Goal: Use online tool/utility: Utilize a website feature to perform a specific function

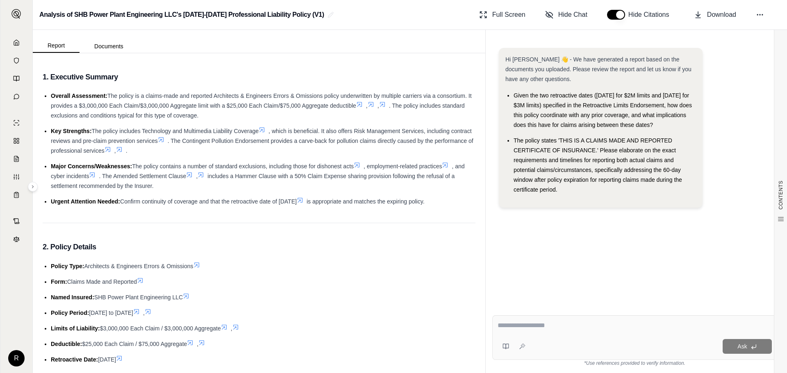
click at [204, 176] on icon at bounding box center [200, 175] width 7 height 7
click at [204, 177] on icon at bounding box center [200, 175] width 7 height 7
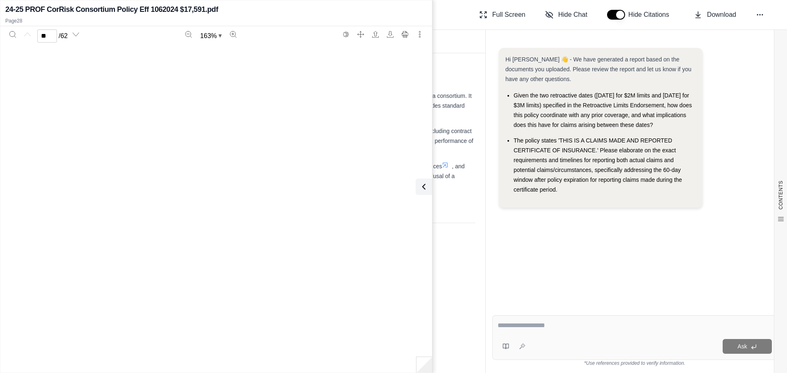
type input "**"
click at [424, 184] on icon at bounding box center [424, 187] width 10 height 10
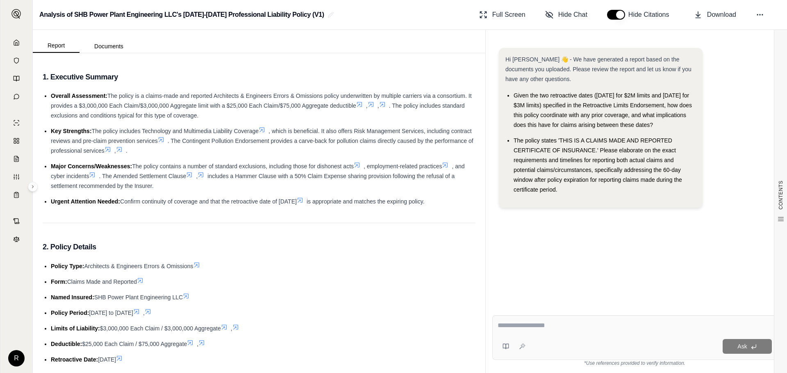
click at [20, 43] on link at bounding box center [16, 42] width 22 height 16
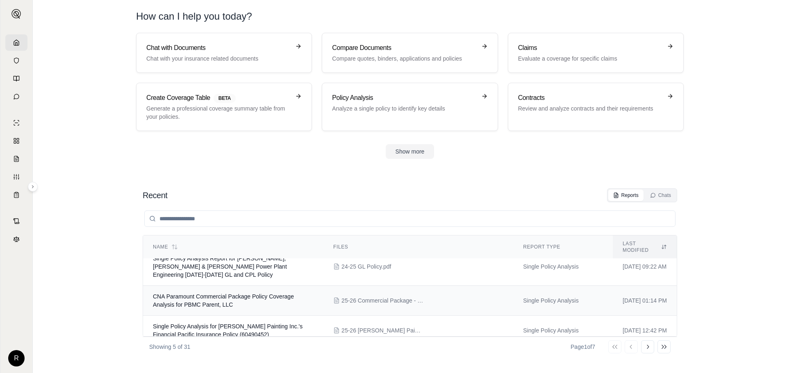
scroll to position [65, 0]
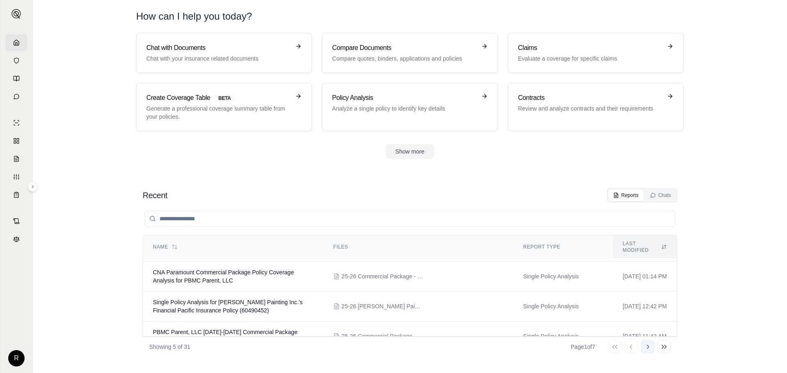
click at [649, 348] on icon at bounding box center [647, 347] width 7 height 7
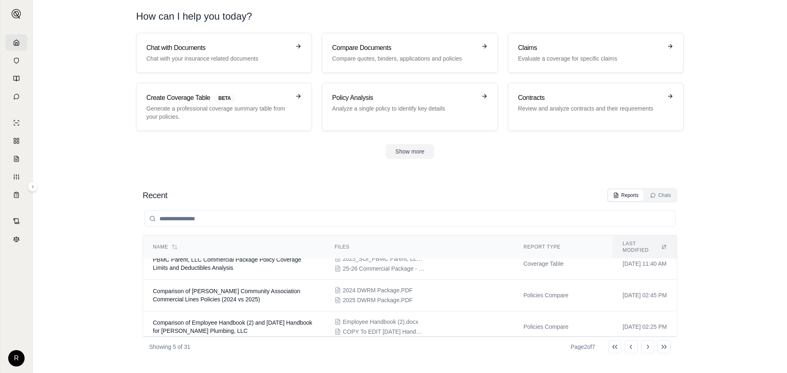
scroll to position [0, 0]
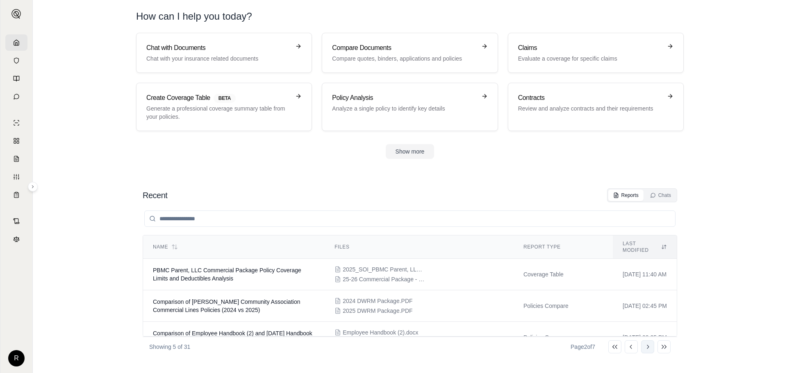
click at [649, 348] on icon at bounding box center [647, 347] width 7 height 7
click at [349, 120] on div "Policy Analysis Analyze a single policy to identify key details" at bounding box center [409, 107] width 155 height 28
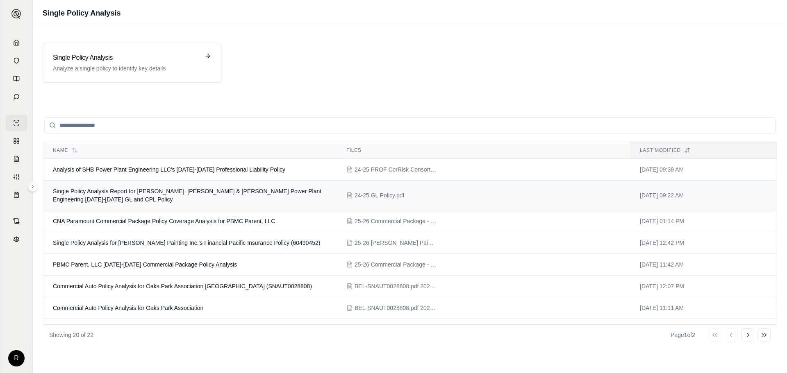
click at [360, 193] on span "24-25 GL Policy.pdf" at bounding box center [379, 195] width 50 height 8
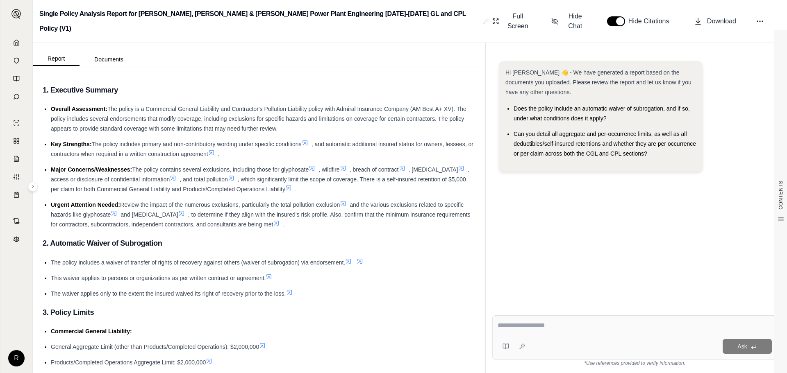
click at [298, 178] on li "Major Concerns/Weaknesses: The policy contains several exclusions, including th…" at bounding box center [263, 179] width 424 height 29
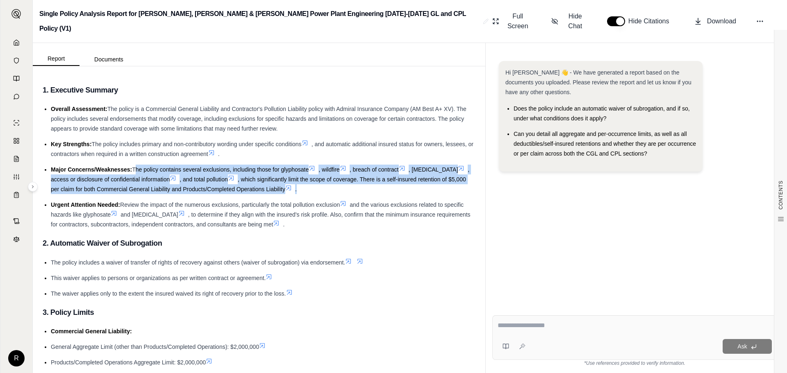
drag, startPoint x: 304, startPoint y: 177, endPoint x: 135, endPoint y: 152, distance: 170.7
click at [135, 165] on li "Major Concerns/Weaknesses: The policy contains several exclusions, including th…" at bounding box center [263, 179] width 424 height 29
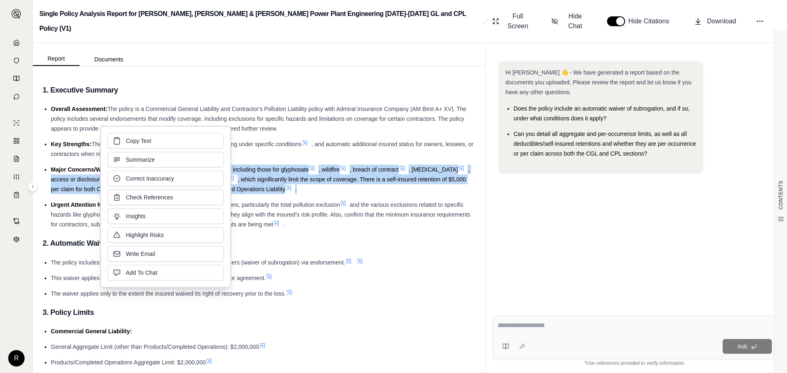
click at [348, 179] on li "Major Concerns/Weaknesses: The policy contains several exclusions, including th…" at bounding box center [263, 179] width 424 height 29
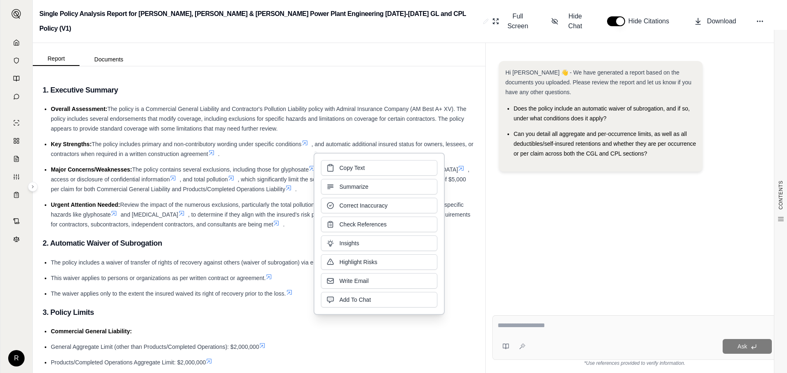
click at [303, 182] on ul "Overall Assessment: The policy is a Commercial General Liability and Contractor…" at bounding box center [259, 166] width 433 height 125
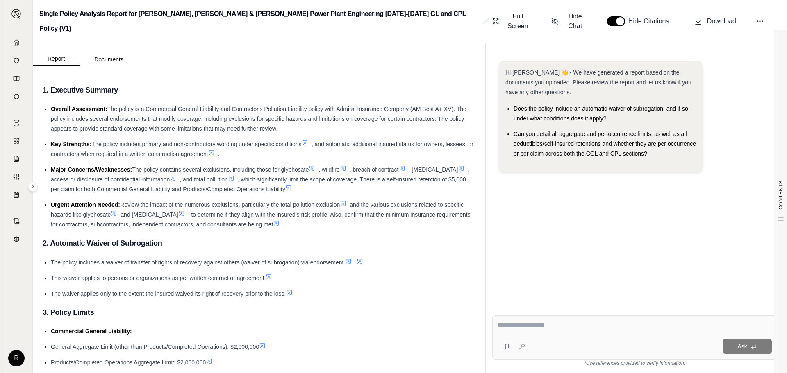
click at [529, 322] on textarea at bounding box center [634, 326] width 274 height 10
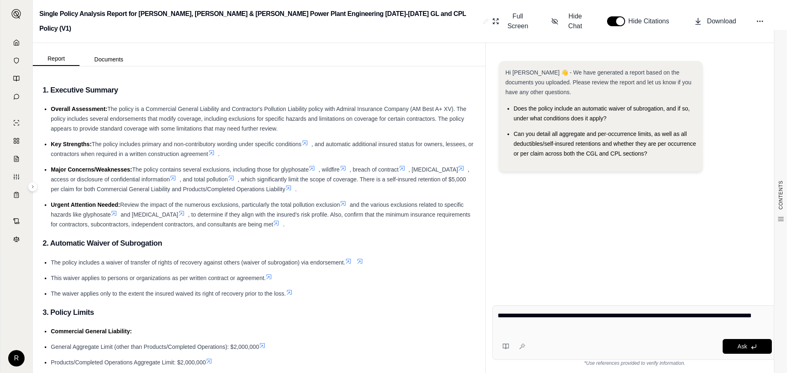
type textarea "**********"
click at [746, 335] on div "**********" at bounding box center [634, 333] width 285 height 54
click at [743, 340] on button "Ask" at bounding box center [746, 346] width 49 height 15
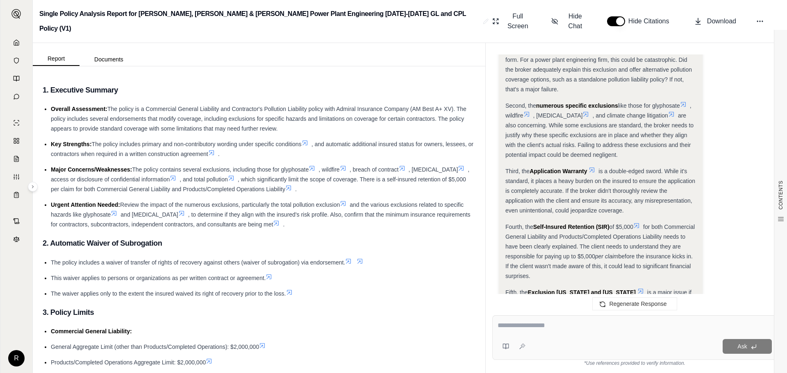
scroll to position [467, 0]
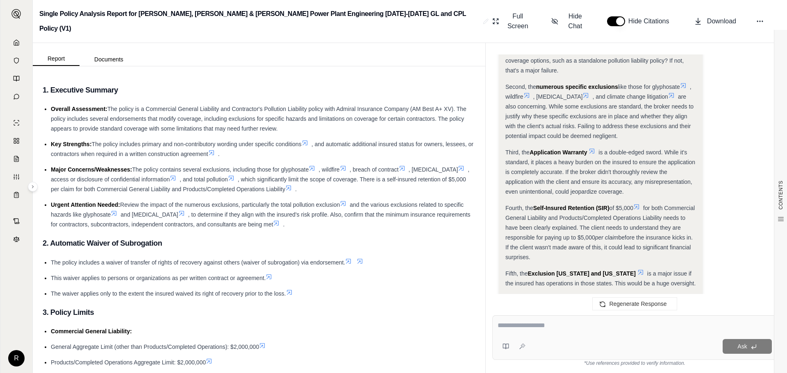
click at [591, 148] on icon at bounding box center [591, 151] width 7 height 7
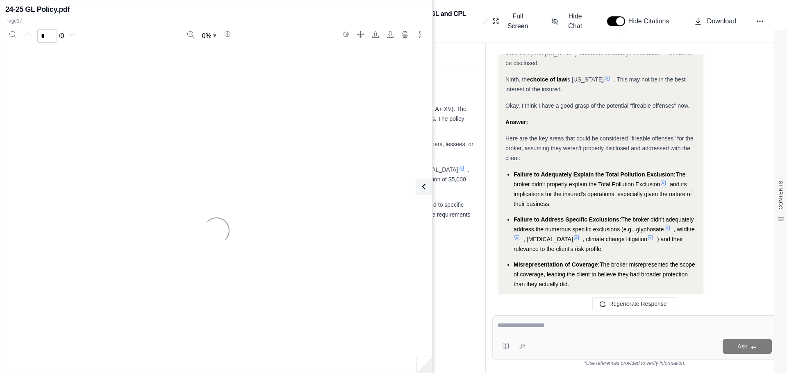
scroll to position [795, 0]
type input "**"
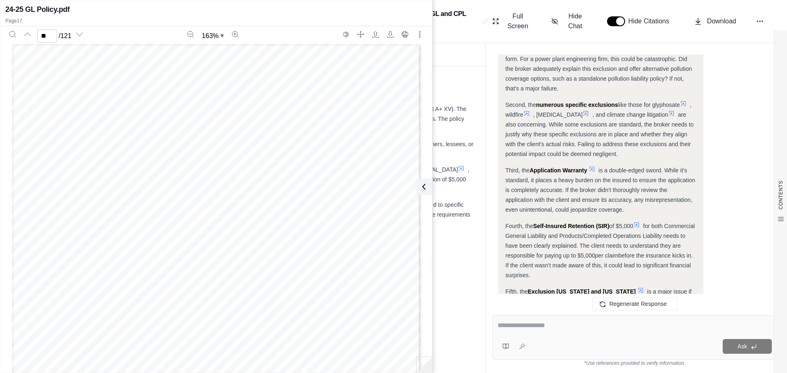
scroll to position [467, 0]
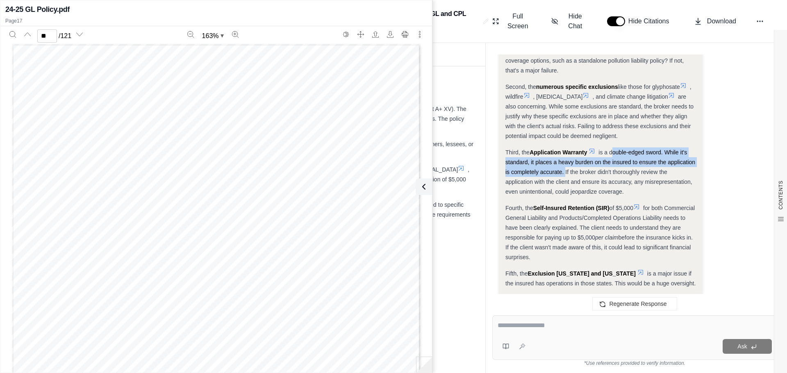
drag, startPoint x: 613, startPoint y: 142, endPoint x: 563, endPoint y: 161, distance: 53.6
click at [563, 161] on span "is a double-edged sword. While it's standard, it places a heavy burden on the i…" at bounding box center [600, 172] width 190 height 46
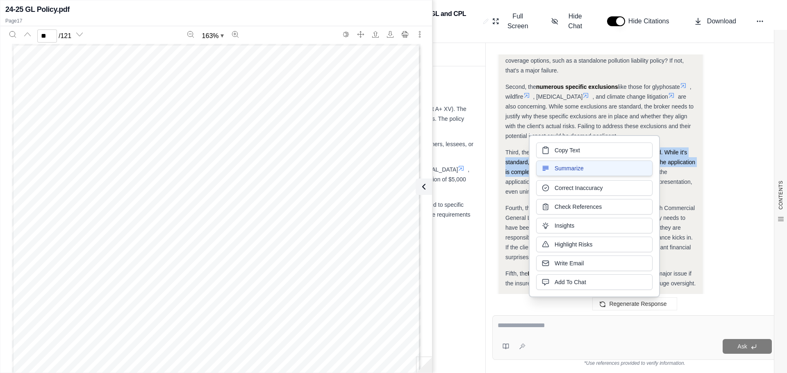
copy span "double-edged sword. While it's standard, it places a heavy burden on the insure…"
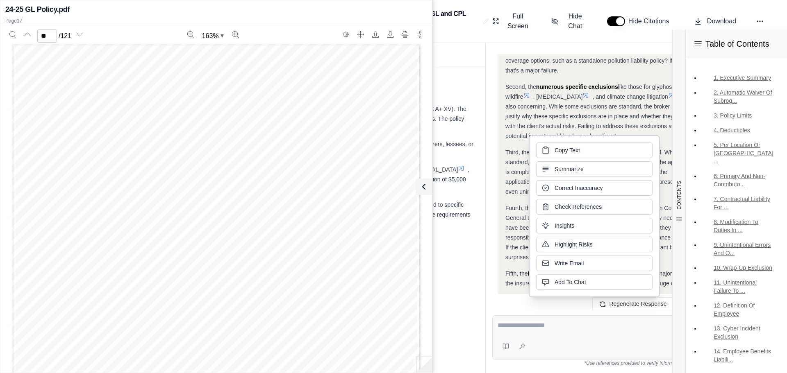
click at [660, 122] on div "Second, the numerous specific exclusions like those for glyphosate , wildfire ,…" at bounding box center [600, 111] width 190 height 59
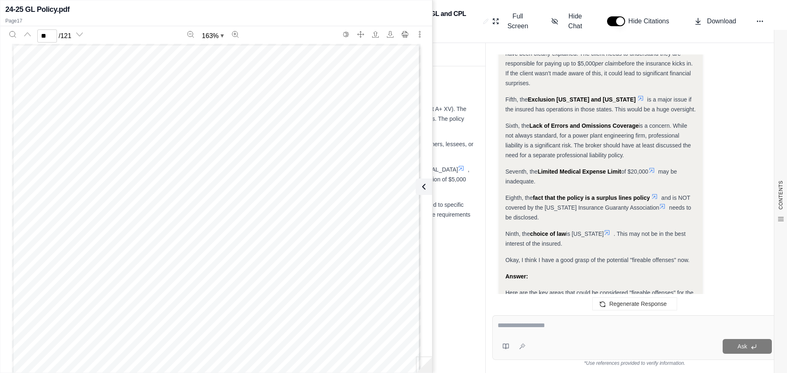
scroll to position [672, 0]
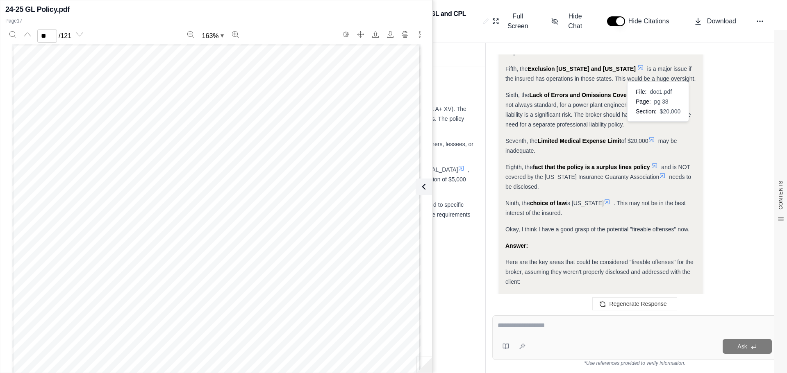
click at [655, 126] on div "Analysis: Okay, let's think about this. The question is asking what aspects of …" at bounding box center [600, 119] width 190 height 1113
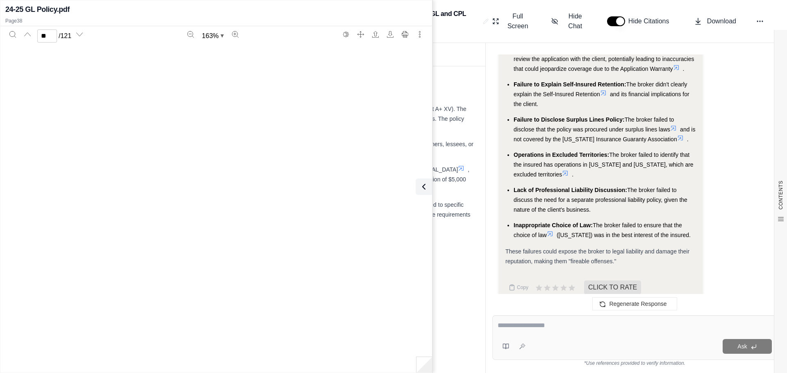
scroll to position [19556, 0]
type input "**"
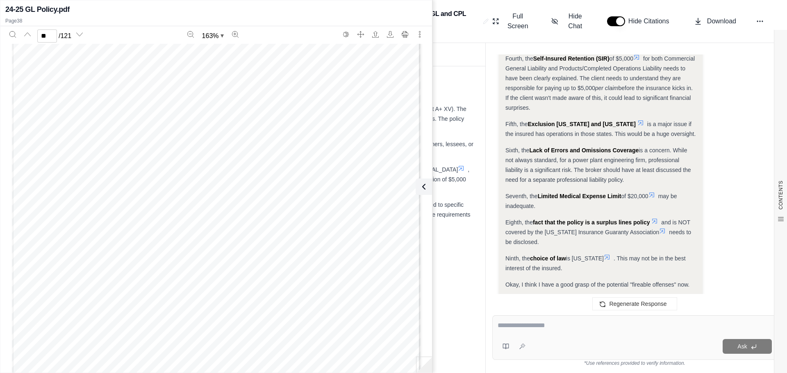
scroll to position [631, 0]
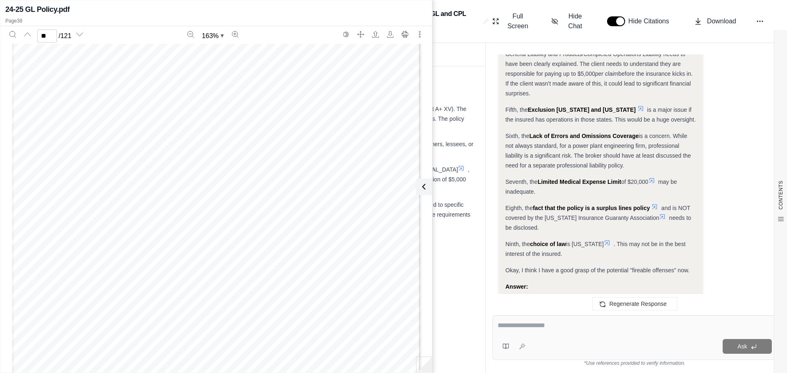
drag, startPoint x: 423, startPoint y: 190, endPoint x: 295, endPoint y: 170, distance: 129.3
click at [423, 189] on icon at bounding box center [424, 187] width 10 height 10
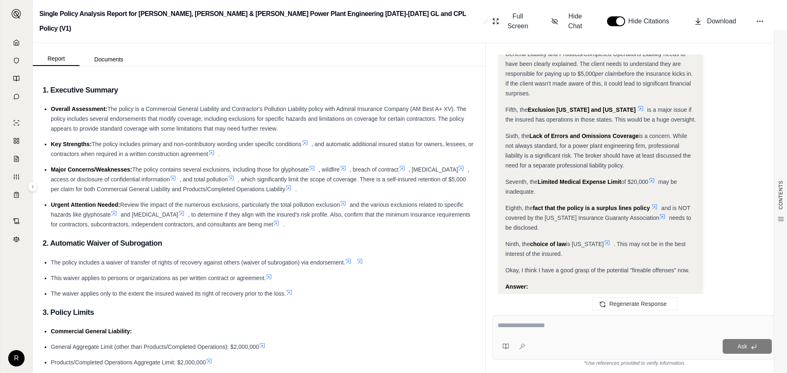
scroll to position [1082, 0]
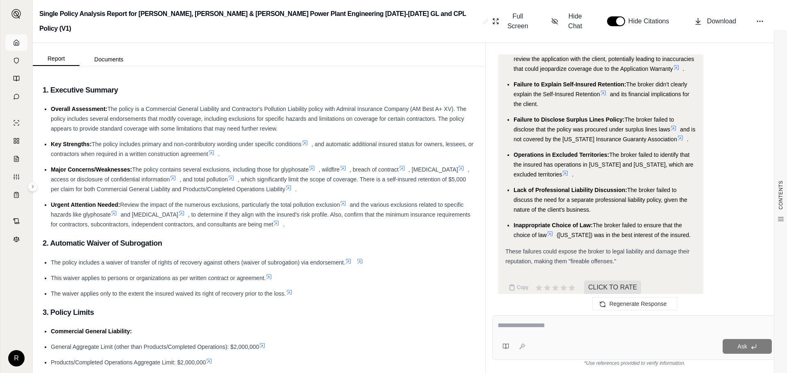
click at [17, 38] on link at bounding box center [16, 42] width 22 height 16
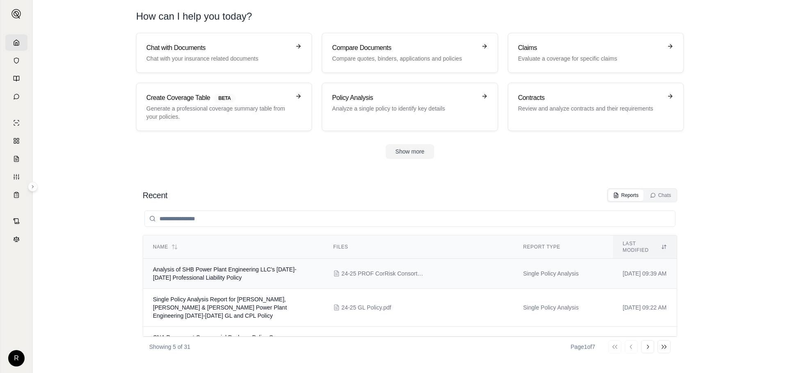
click at [347, 270] on span "24-25 PROF CorRisk Consortium Policy Eff 1062024 $17,591.pdf" at bounding box center [382, 274] width 82 height 8
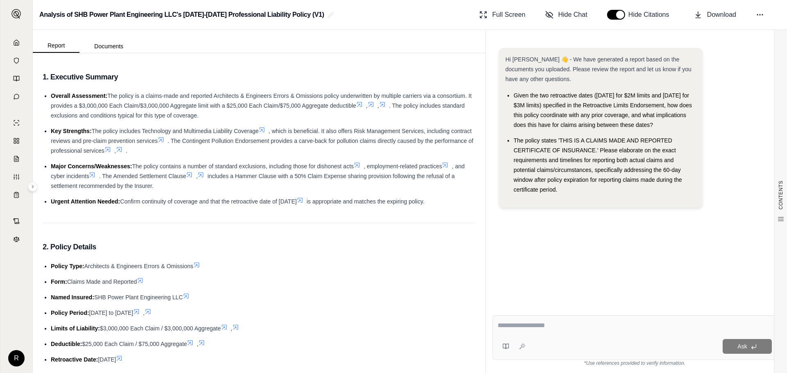
click at [554, 330] on textarea at bounding box center [634, 326] width 274 height 10
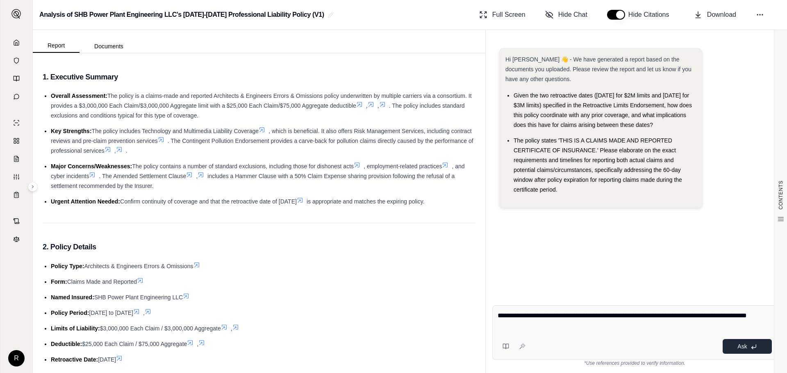
type textarea "**********"
click at [741, 347] on span "Ask" at bounding box center [741, 346] width 9 height 7
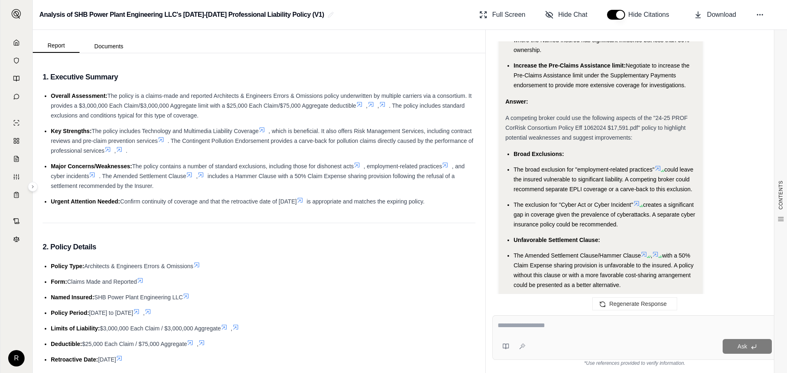
scroll to position [934, 0]
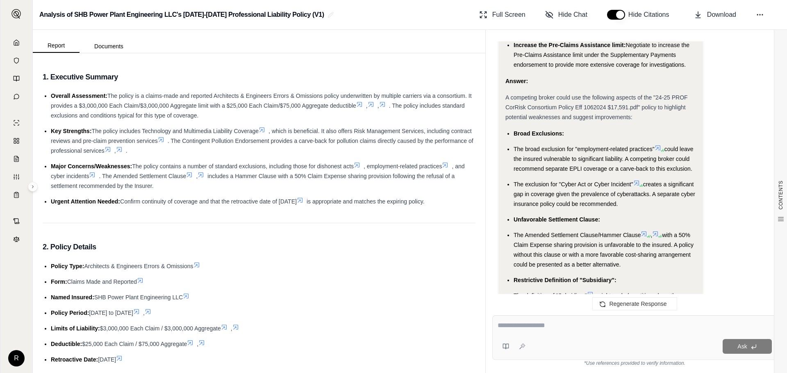
click at [658, 150] on icon at bounding box center [657, 148] width 7 height 7
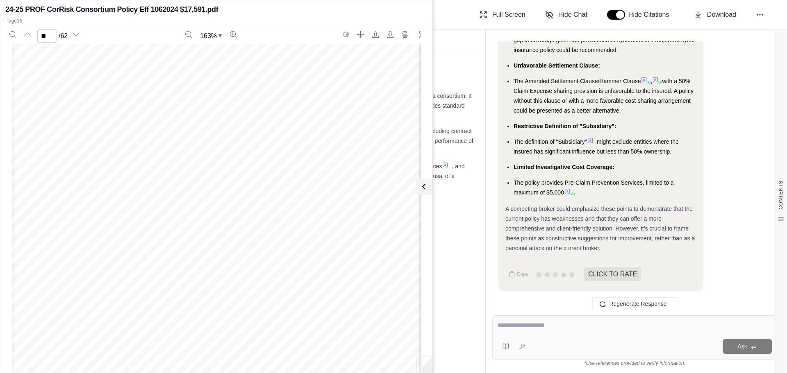
scroll to position [7600, 0]
type input "**"
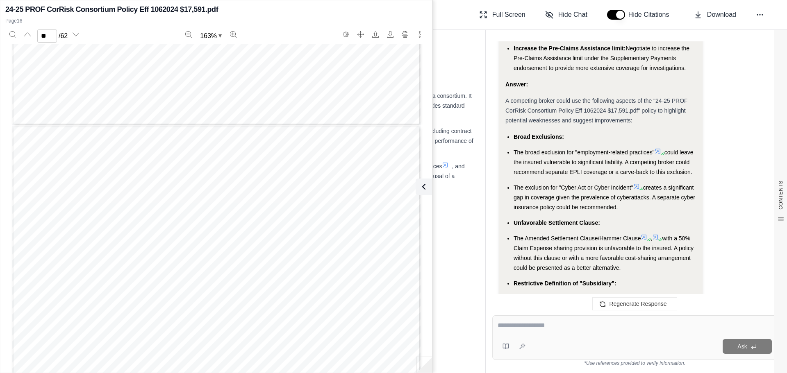
scroll to position [934, 0]
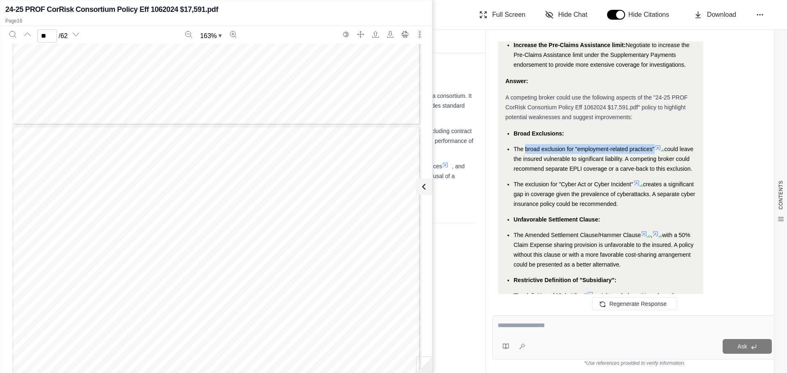
drag, startPoint x: 525, startPoint y: 150, endPoint x: 654, endPoint y: 148, distance: 129.0
click at [654, 148] on span "The broad exclusion for "employment-related practices"" at bounding box center [583, 149] width 141 height 7
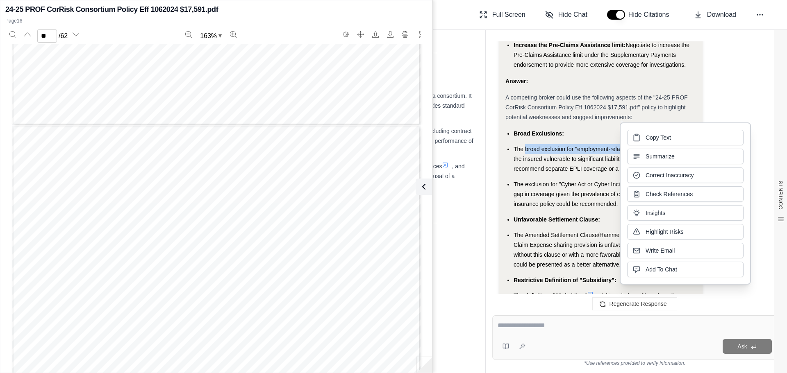
copy span "broad exclusion for "employment-related practices""
click at [560, 187] on ul "Broad Exclusions: The broad exclusion for "employment-related practices" could …" at bounding box center [600, 240] width 190 height 223
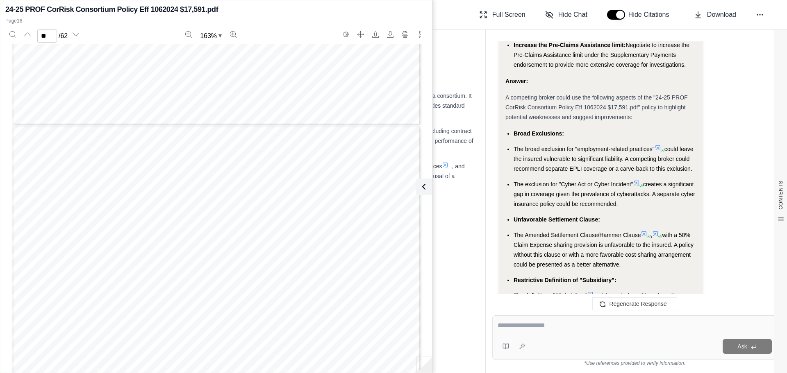
scroll to position [975, 0]
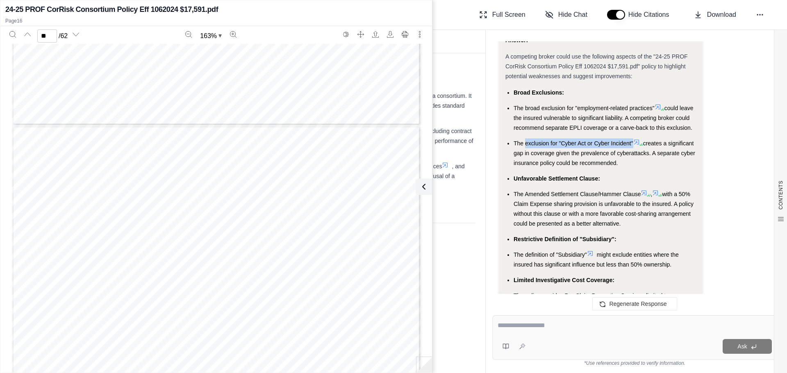
drag, startPoint x: 525, startPoint y: 153, endPoint x: 632, endPoint y: 154, distance: 106.9
click at [632, 147] on span "The exclusion for "Cyber Act or Cyber Incident"" at bounding box center [573, 143] width 120 height 7
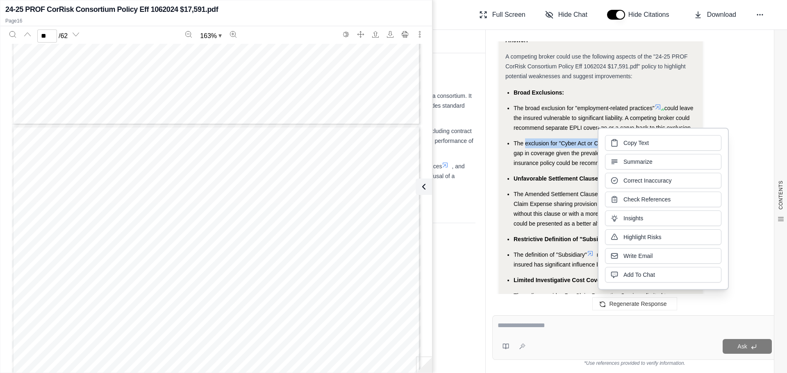
copy span "exclusion for "Cyber Act or Cyber Incident""
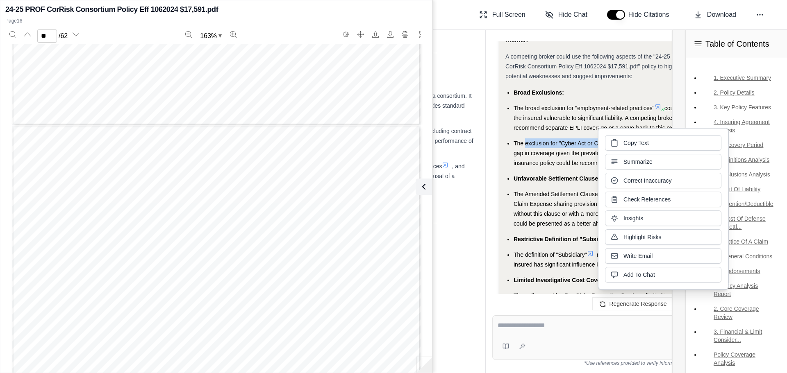
click at [654, 89] on li "Broad Exclusions:" at bounding box center [604, 93] width 182 height 10
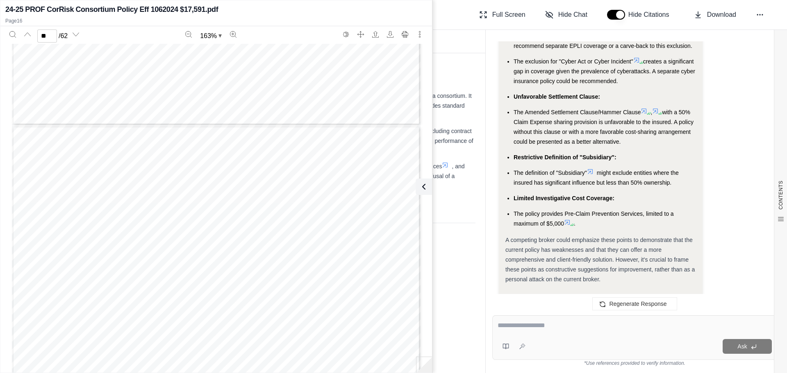
scroll to position [1098, 0]
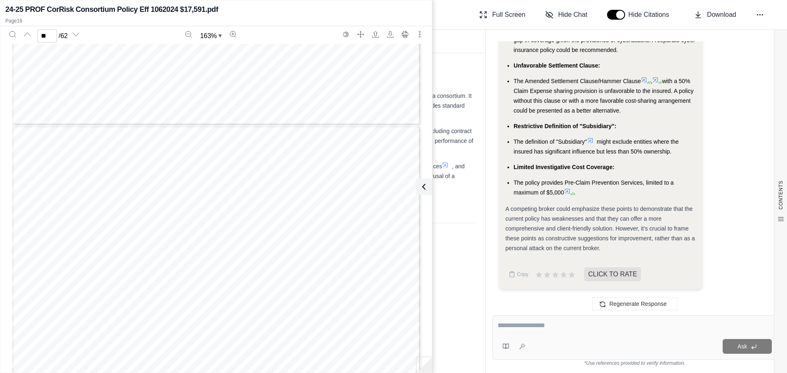
click at [424, 181] on button at bounding box center [423, 187] width 16 height 16
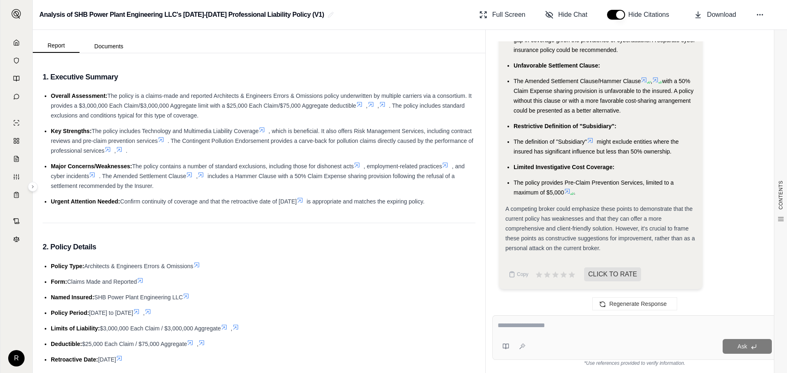
click at [15, 42] on icon at bounding box center [16, 42] width 7 height 7
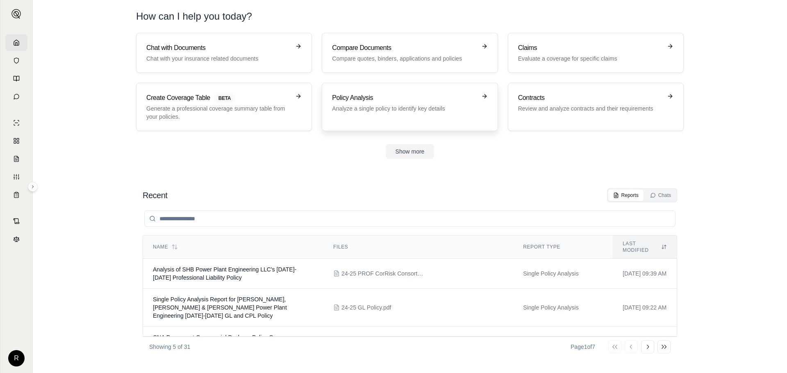
click at [355, 100] on h3 "Policy Analysis" at bounding box center [404, 98] width 144 height 10
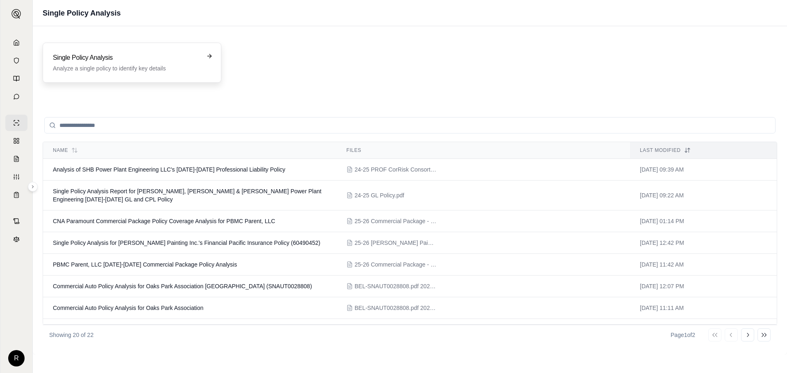
click at [118, 60] on h3 "Single Policy Analysis" at bounding box center [126, 58] width 147 height 10
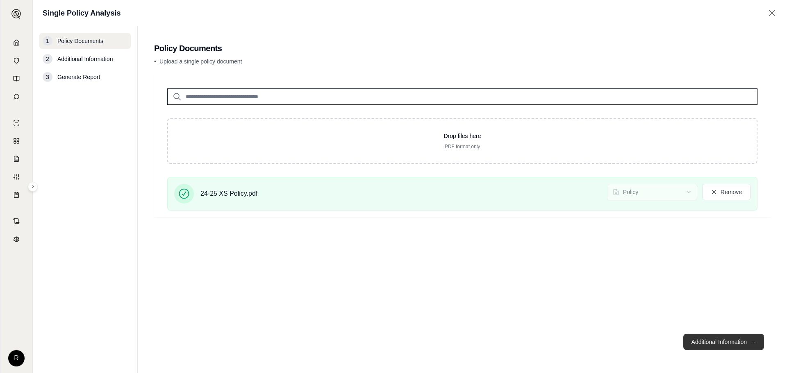
click at [721, 342] on button "Additional Information →" at bounding box center [723, 342] width 81 height 16
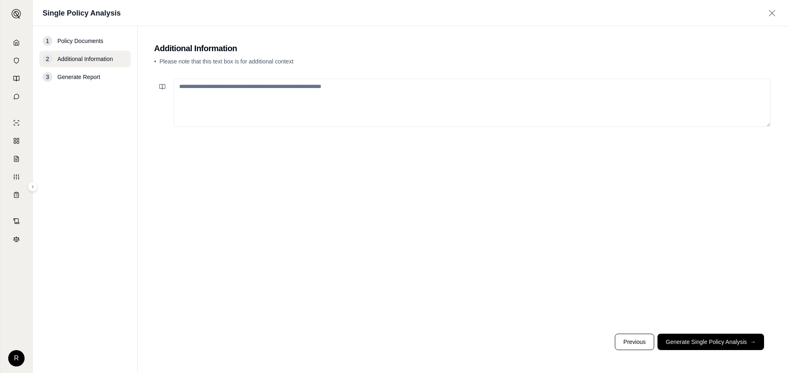
click at [324, 98] on textarea at bounding box center [472, 103] width 596 height 48
paste textarea "**********"
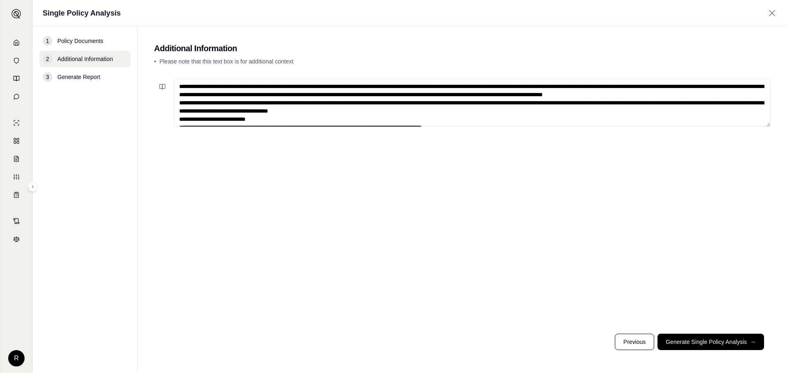
scroll to position [70, 0]
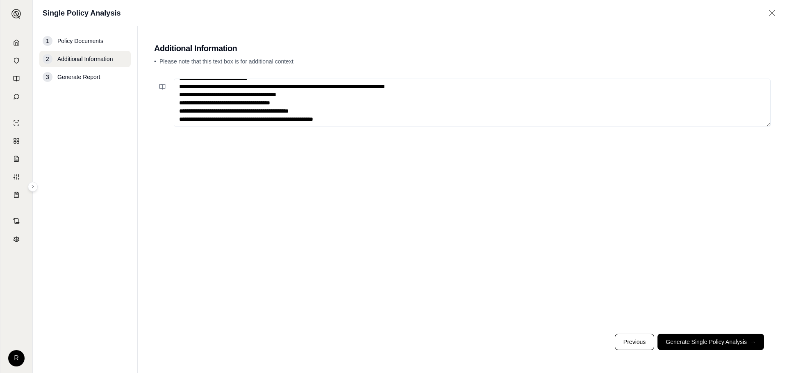
type textarea "**********"
click at [669, 335] on button "Generate Single Policy Analysis →" at bounding box center [710, 342] width 107 height 16
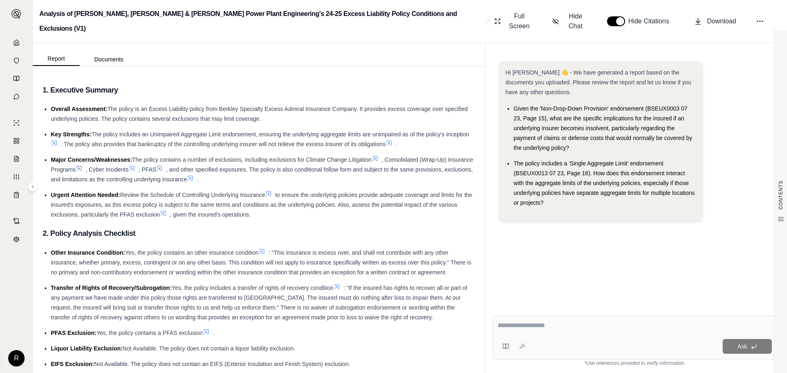
click at [568, 334] on div "Ask" at bounding box center [634, 337] width 285 height 45
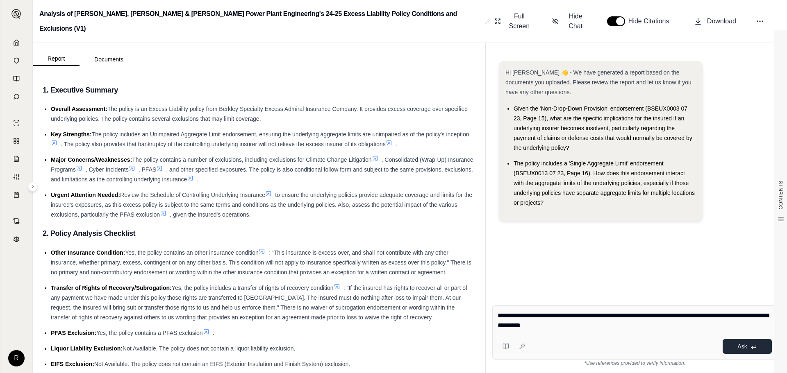
type textarea "**********"
click at [753, 344] on icon at bounding box center [753, 347] width 7 height 7
